Goal: Task Accomplishment & Management: Use online tool/utility

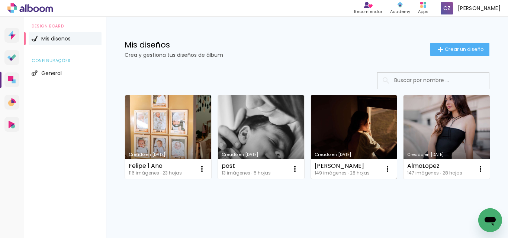
click at [370, 142] on link "Creado en [DATE]" at bounding box center [354, 137] width 86 height 84
